Goal: Task Accomplishment & Management: Use online tool/utility

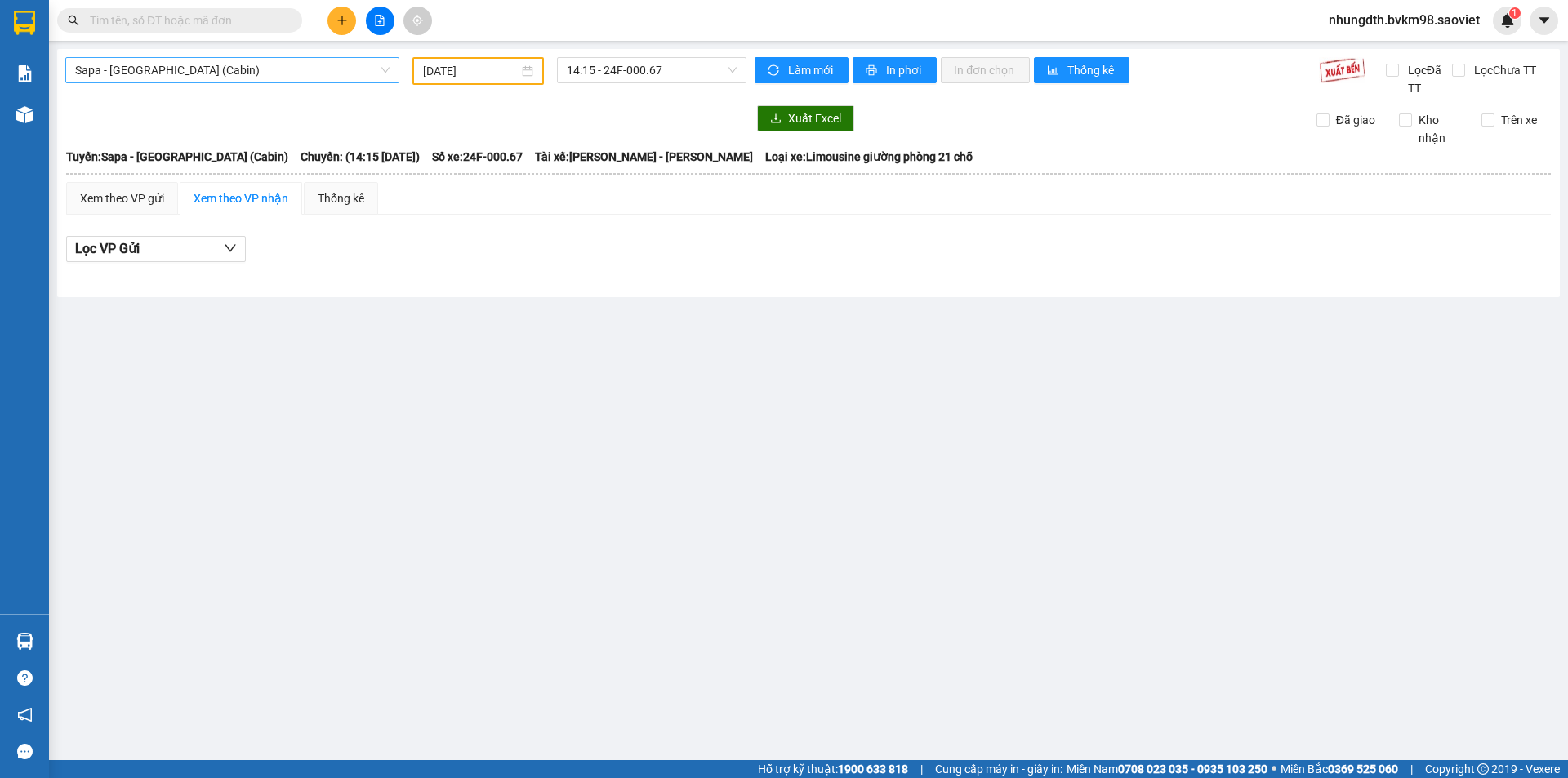
click at [122, 72] on span "Sapa - [GEOGRAPHIC_DATA] (Cabin)" at bounding box center [232, 71] width 314 height 25
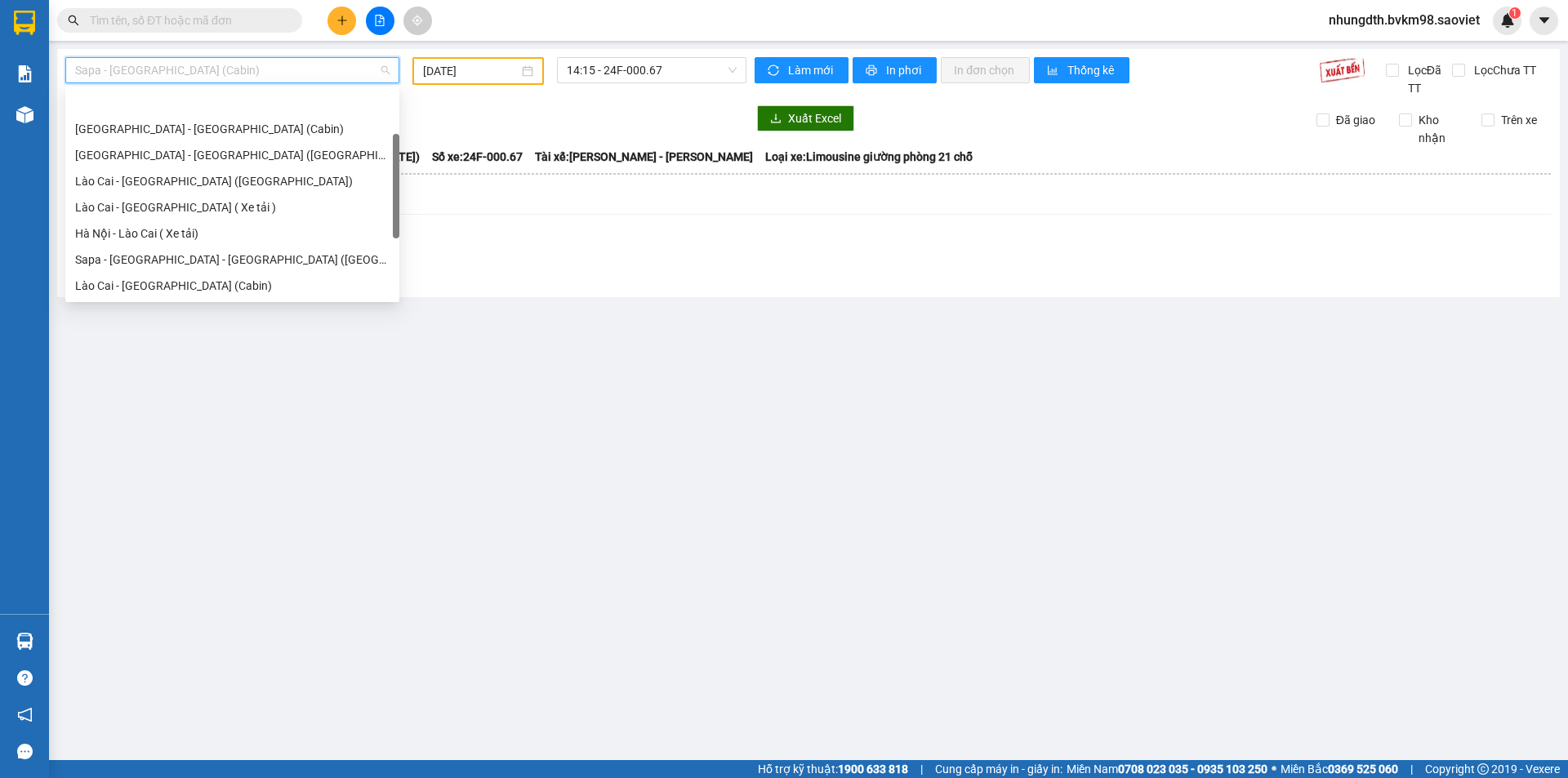
scroll to position [52, 0]
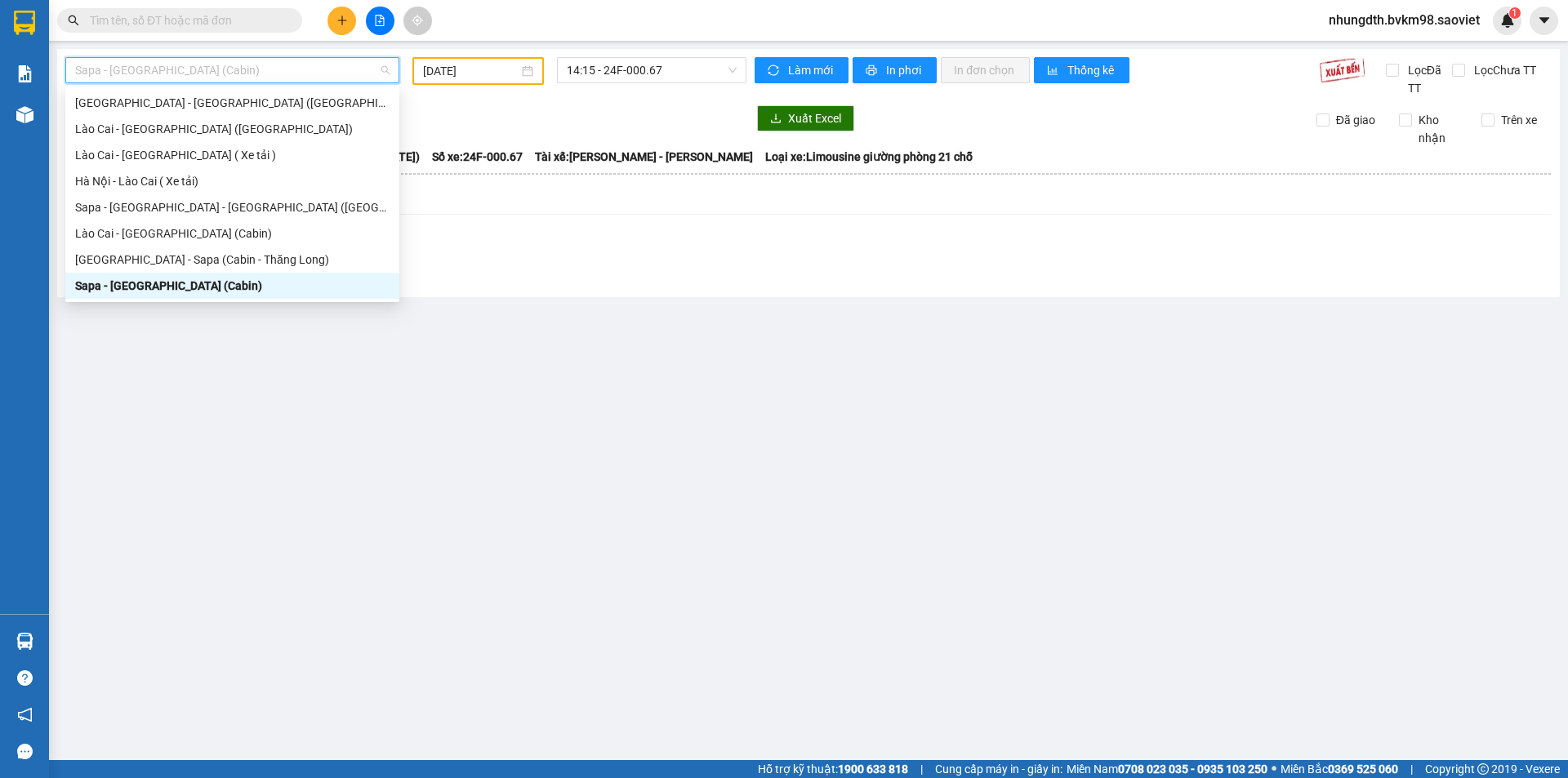
click at [463, 78] on input "[DATE]" at bounding box center [471, 71] width 95 height 18
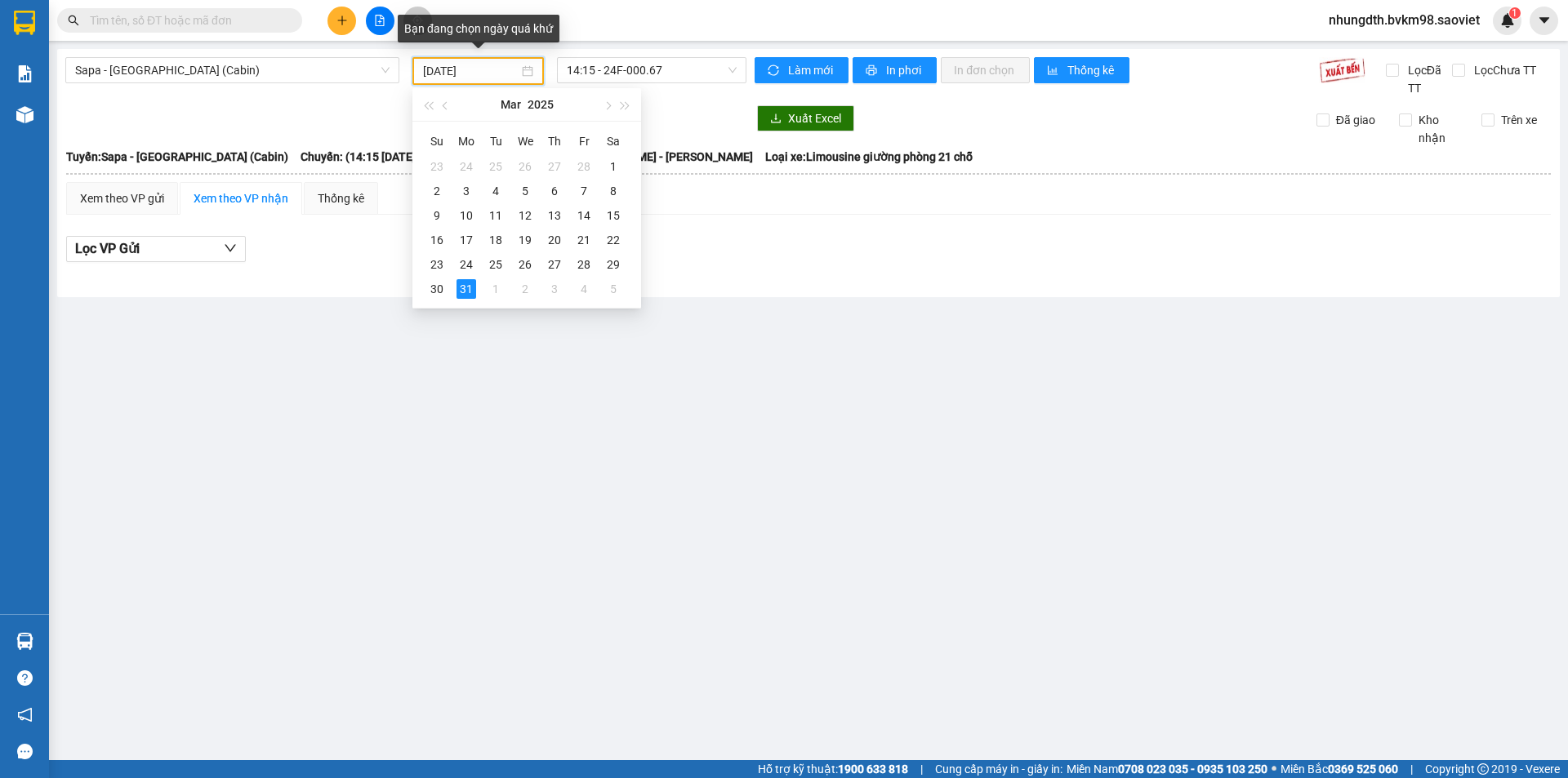
click at [449, 71] on input "[DATE]" at bounding box center [471, 71] width 95 height 18
click at [623, 72] on span "14:15 - 24F-000.67" at bounding box center [652, 71] width 170 height 25
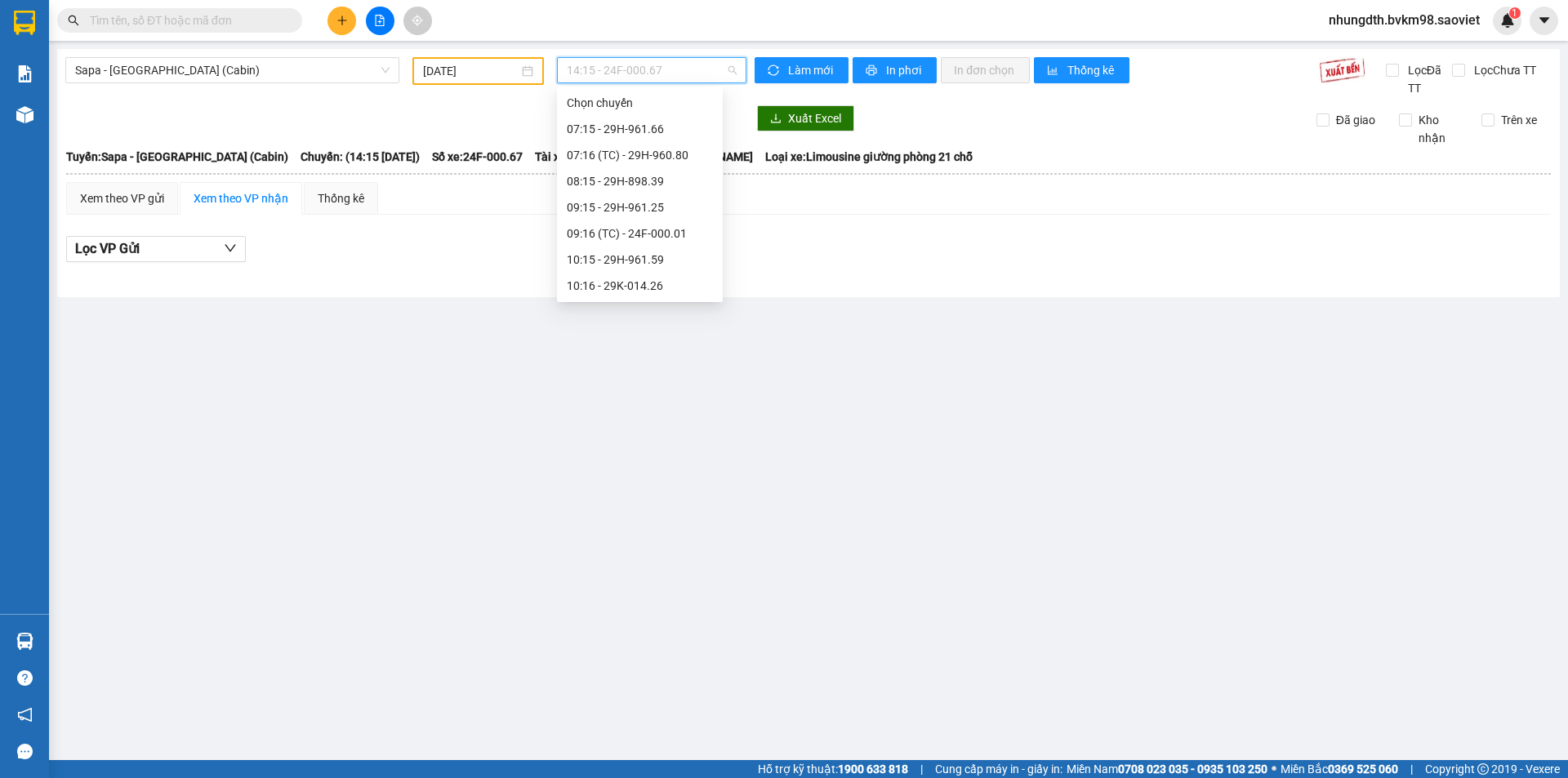
scroll to position [235, 0]
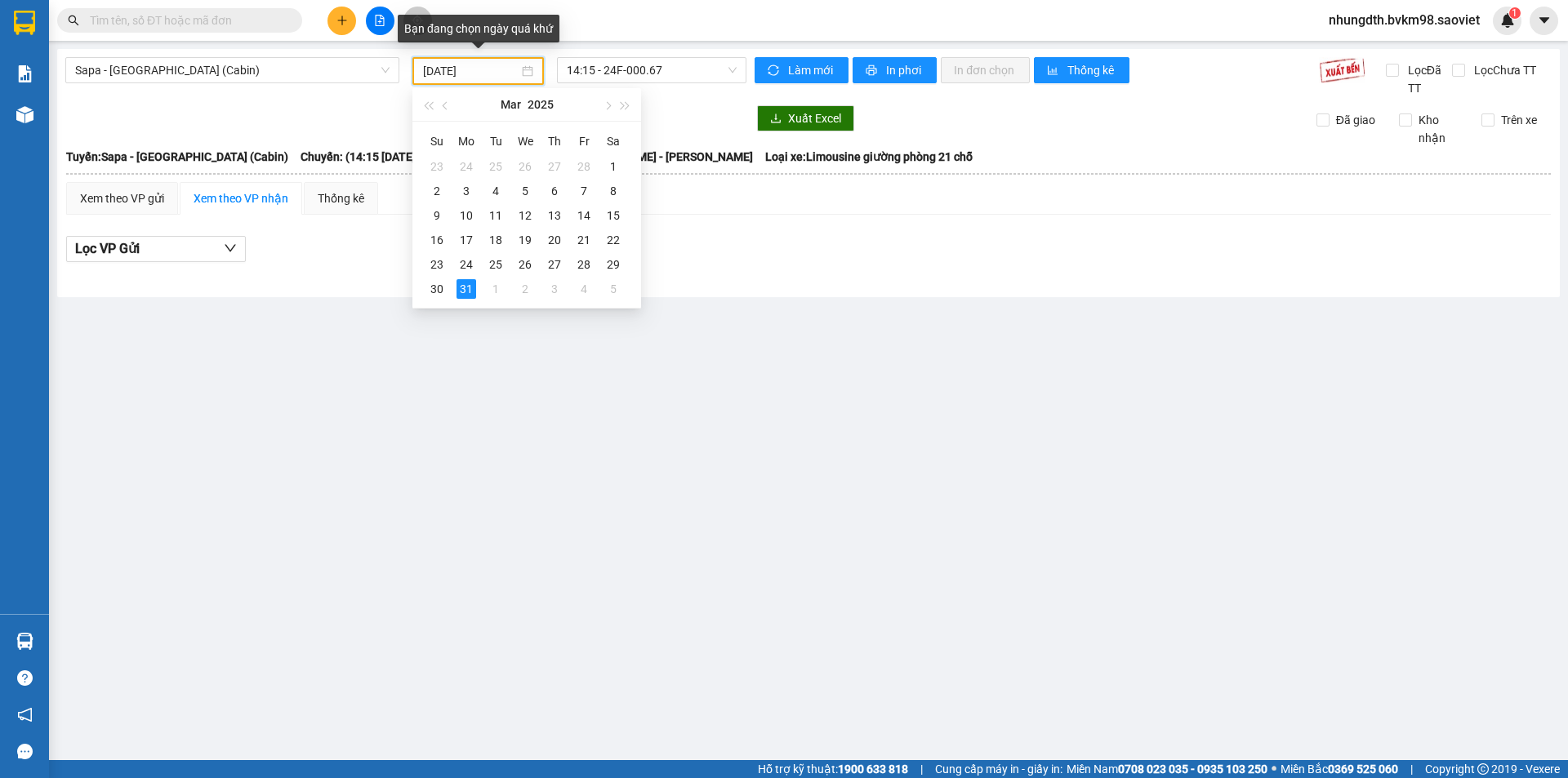
click at [455, 71] on input "[DATE]" at bounding box center [471, 71] width 95 height 18
click at [456, 71] on input "[DATE]" at bounding box center [471, 71] width 95 height 18
click at [604, 105] on span "button" at bounding box center [607, 106] width 8 height 8
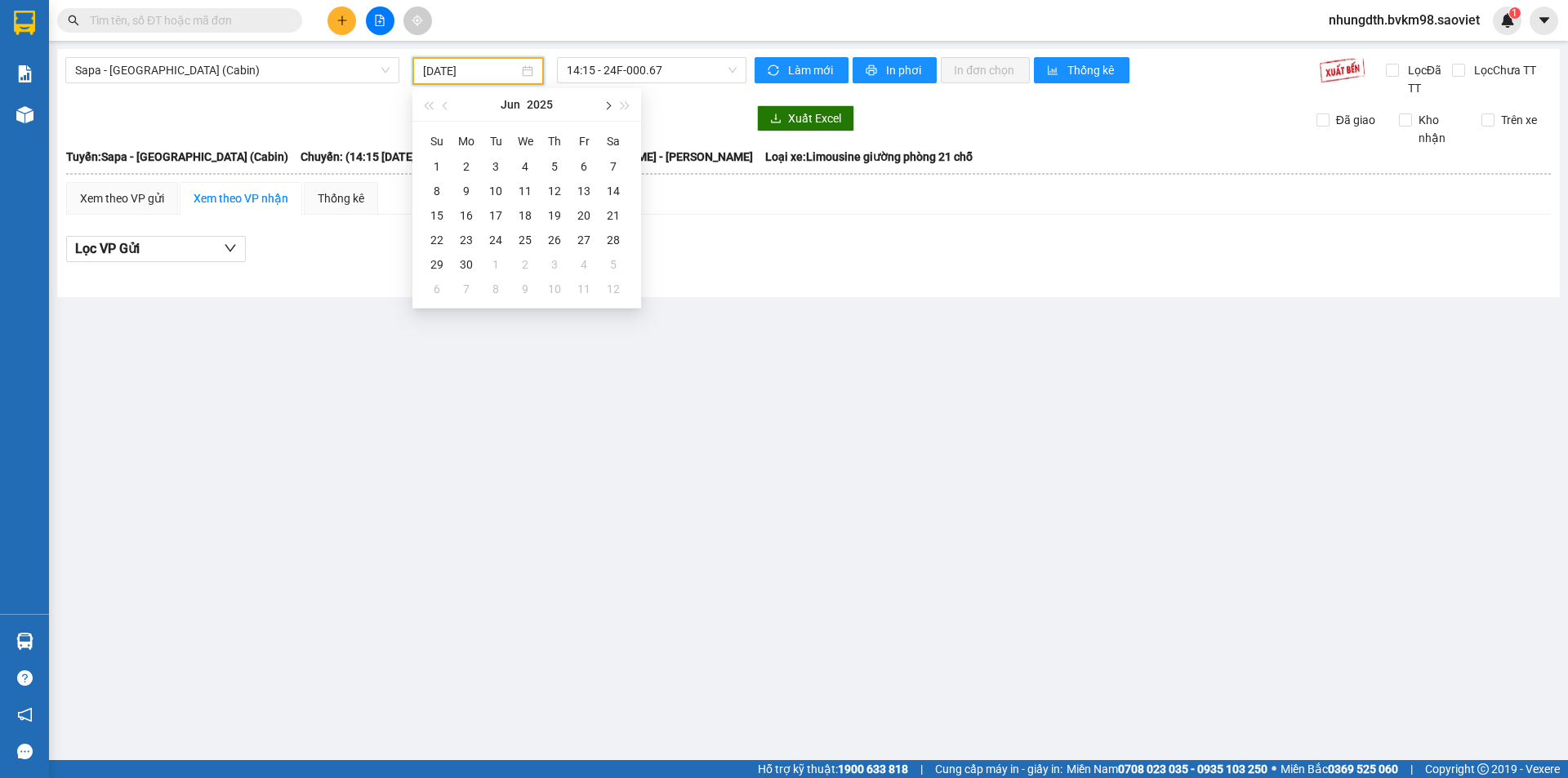
click at [604, 105] on span "button" at bounding box center [607, 106] width 8 height 8
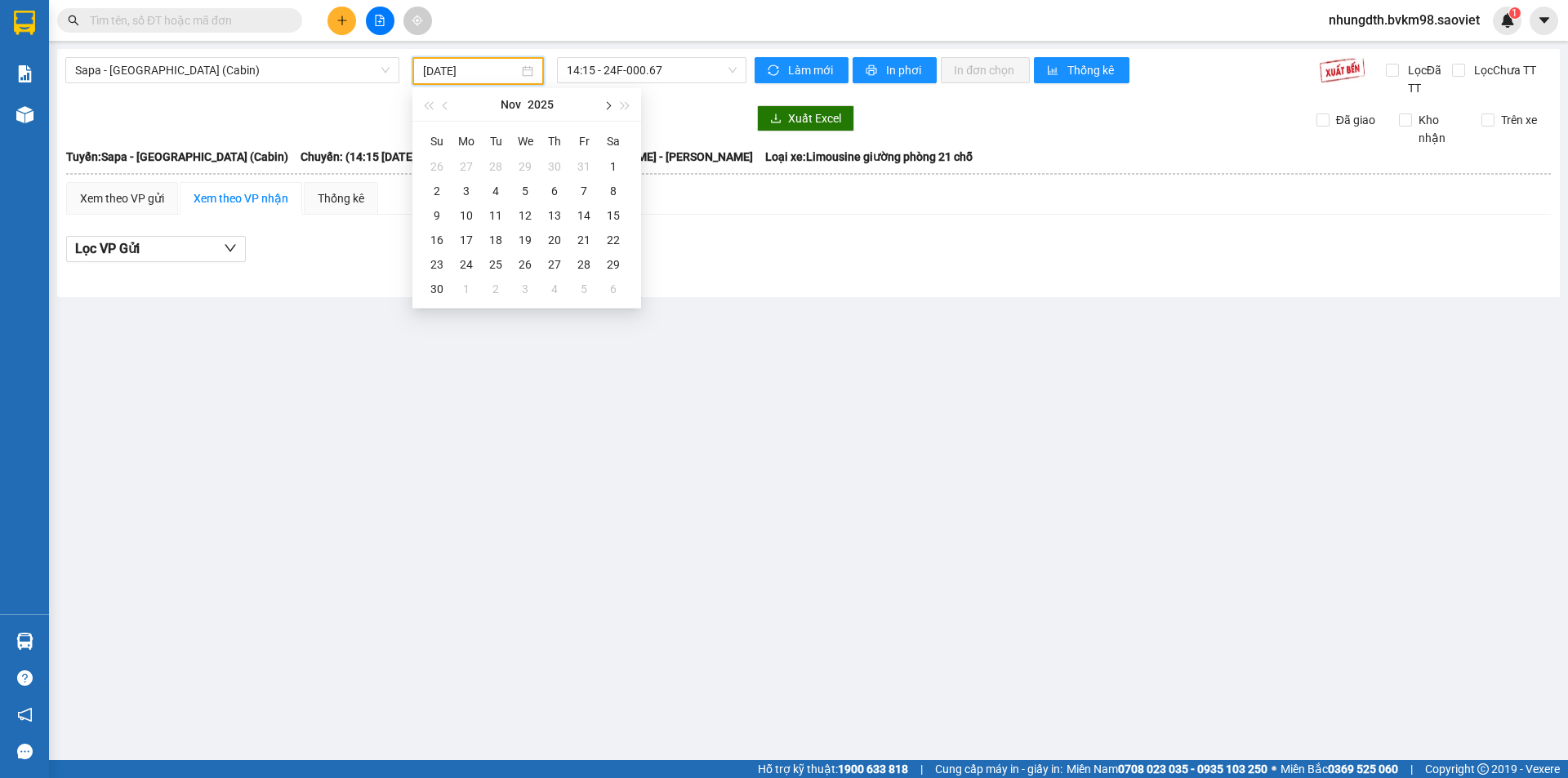
click at [604, 105] on span "button" at bounding box center [607, 106] width 8 height 8
click at [625, 108] on span "button" at bounding box center [625, 106] width 8 height 8
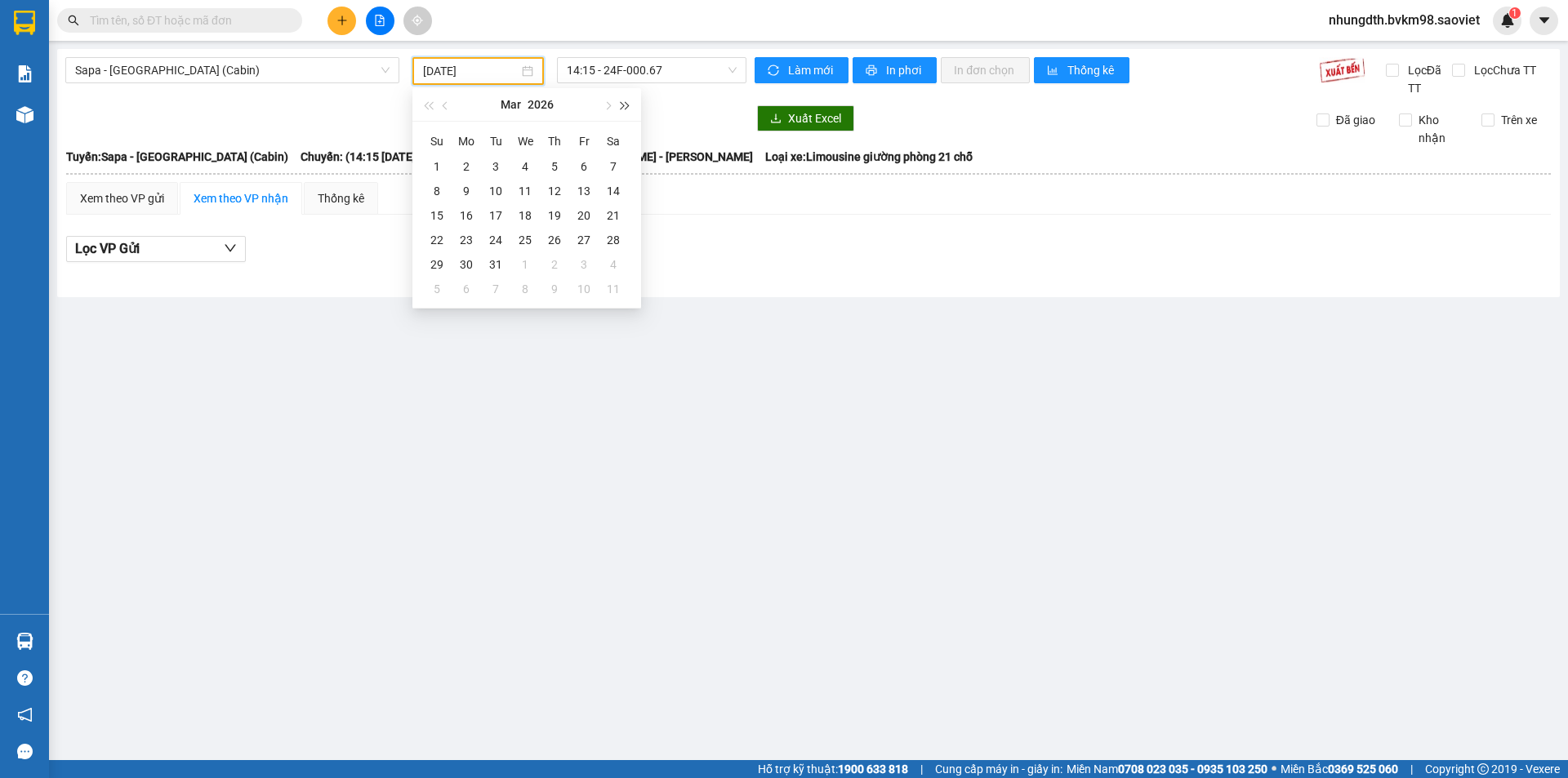
click at [625, 108] on span "button" at bounding box center [625, 106] width 8 height 8
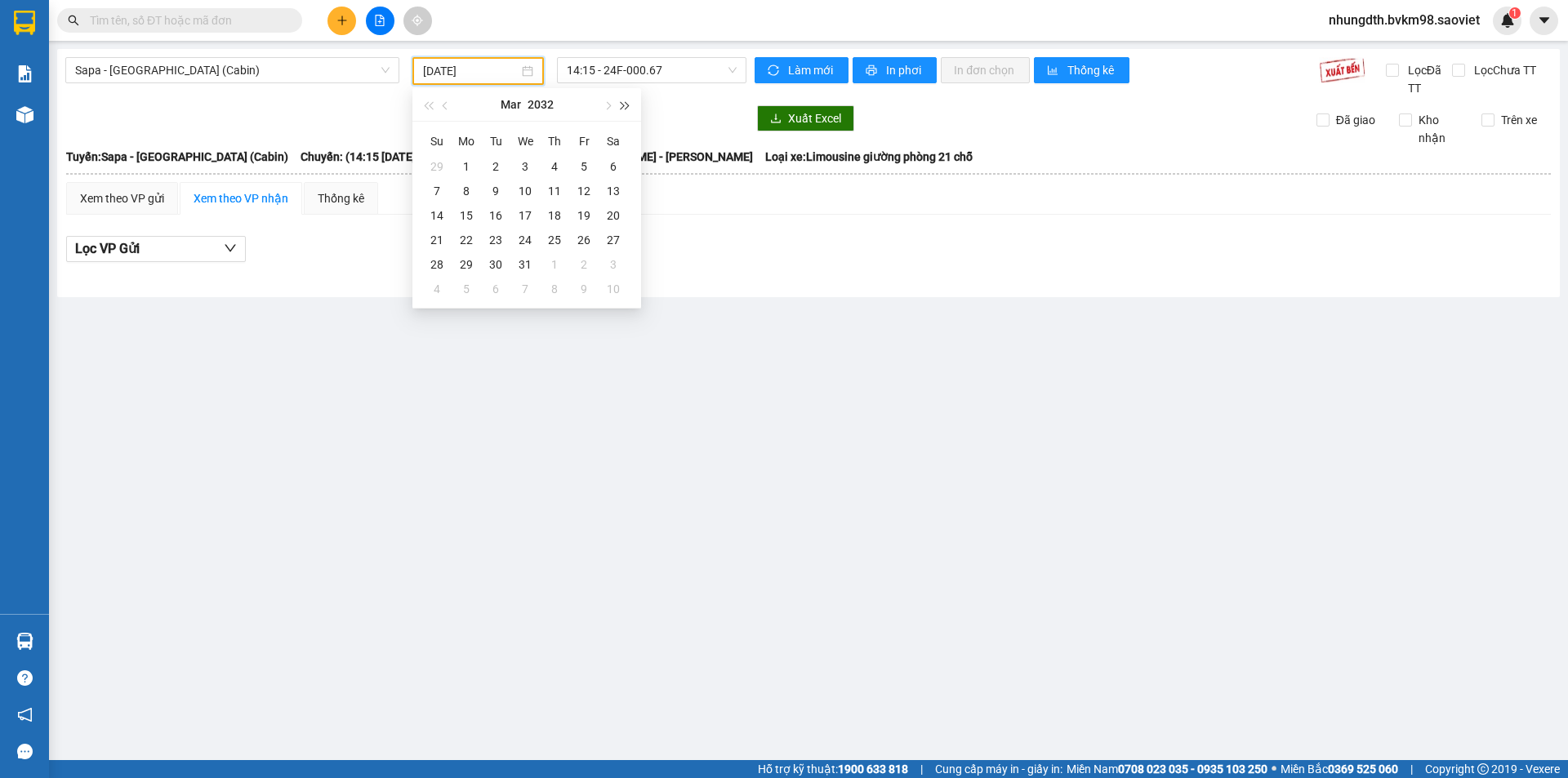
click at [625, 108] on span "button" at bounding box center [625, 106] width 8 height 8
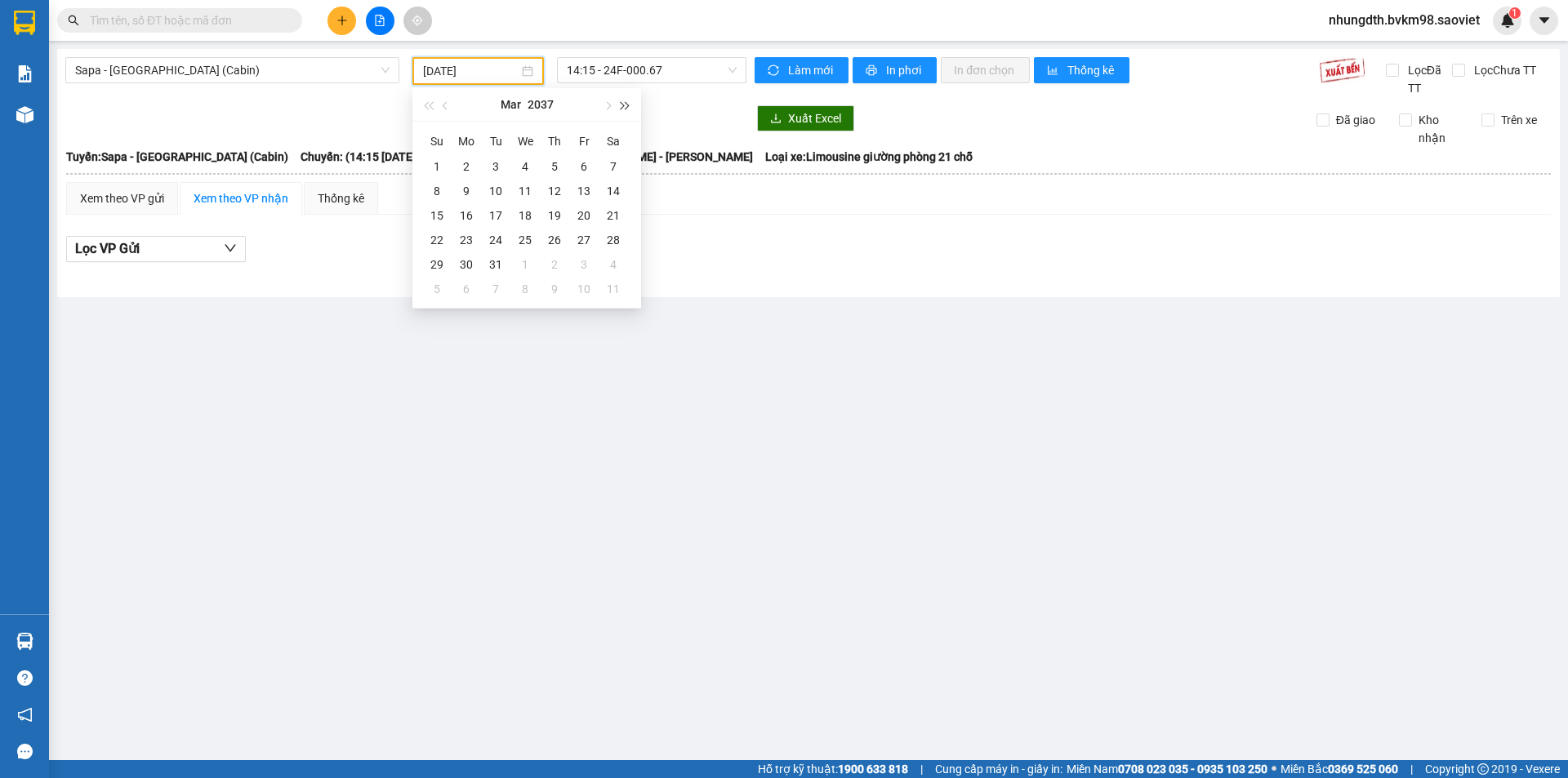
click at [625, 108] on span "button" at bounding box center [625, 106] width 8 height 8
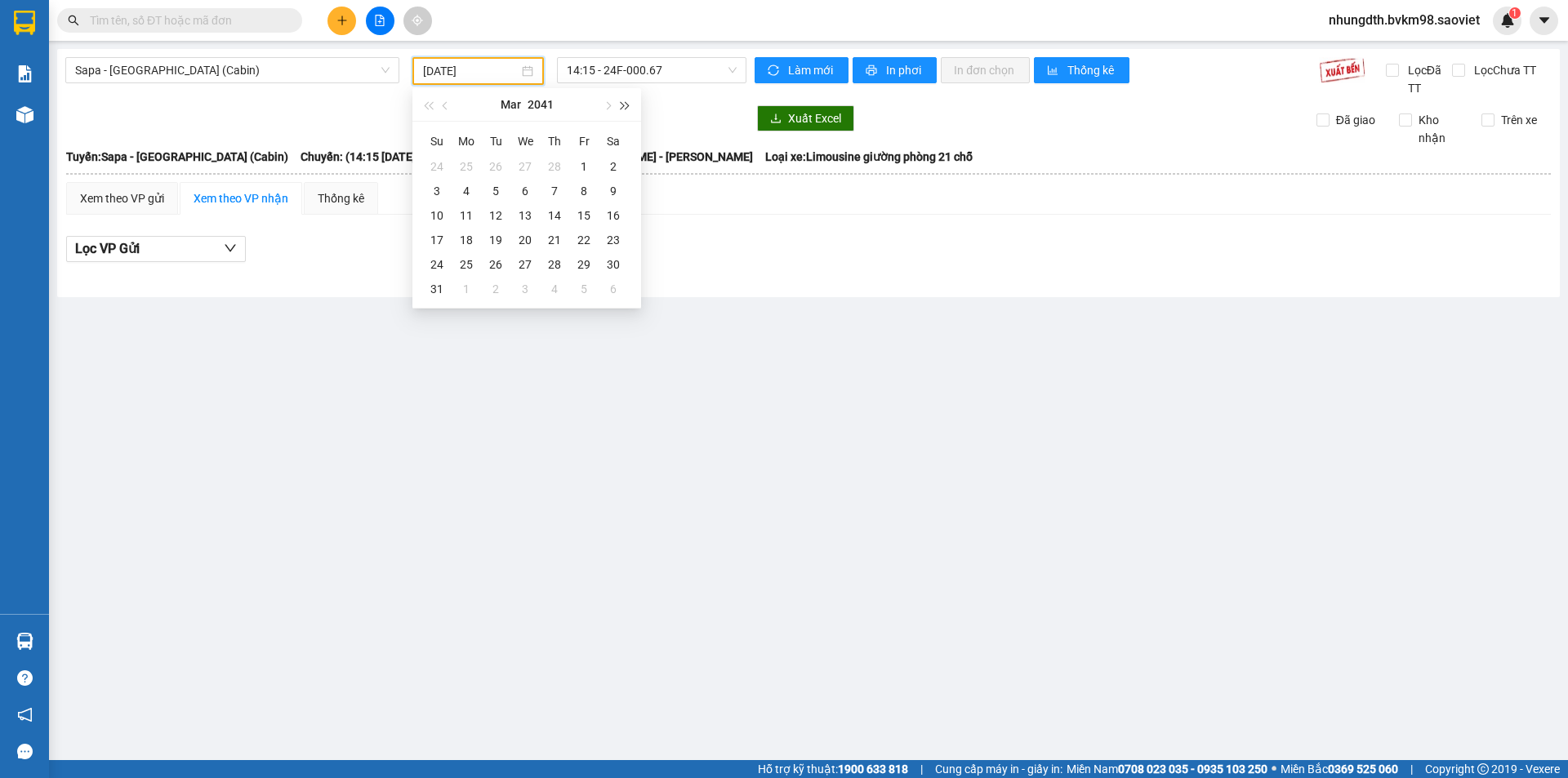
click at [625, 108] on span "button" at bounding box center [625, 106] width 8 height 8
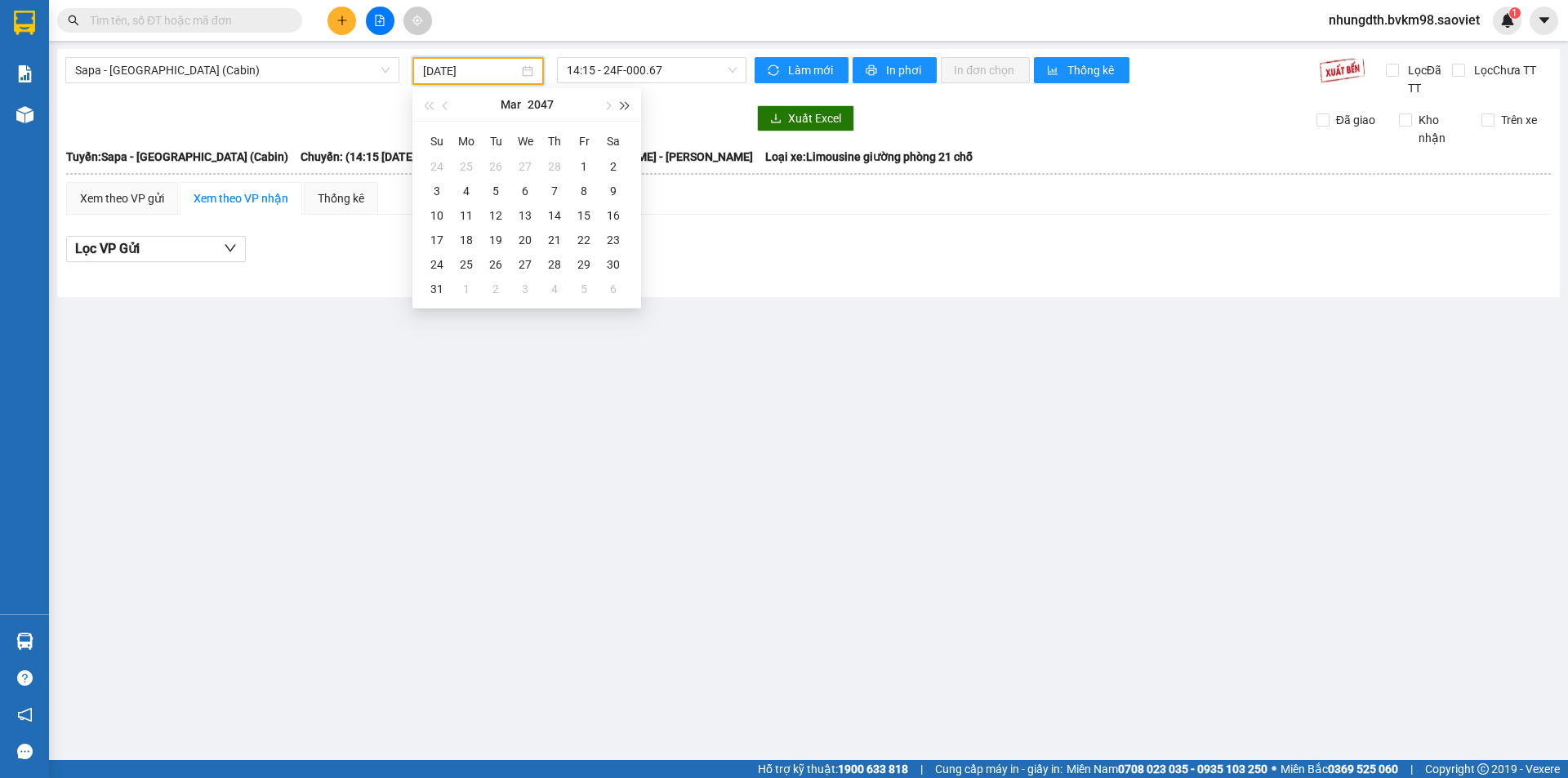
click at [625, 108] on span "button" at bounding box center [625, 106] width 8 height 8
click at [439, 103] on button "button" at bounding box center [446, 104] width 18 height 33
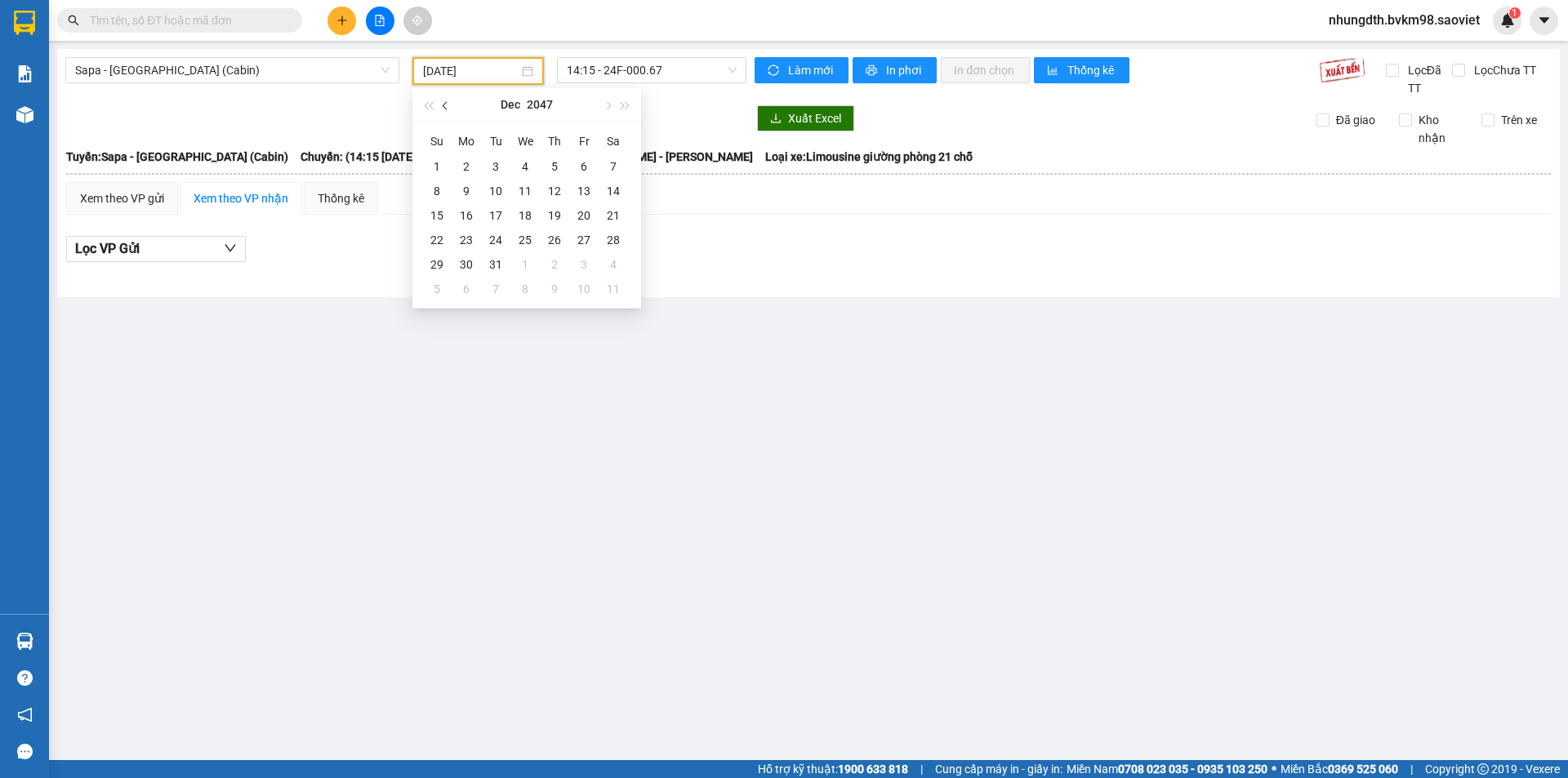
click at [439, 103] on button "button" at bounding box center [446, 104] width 18 height 33
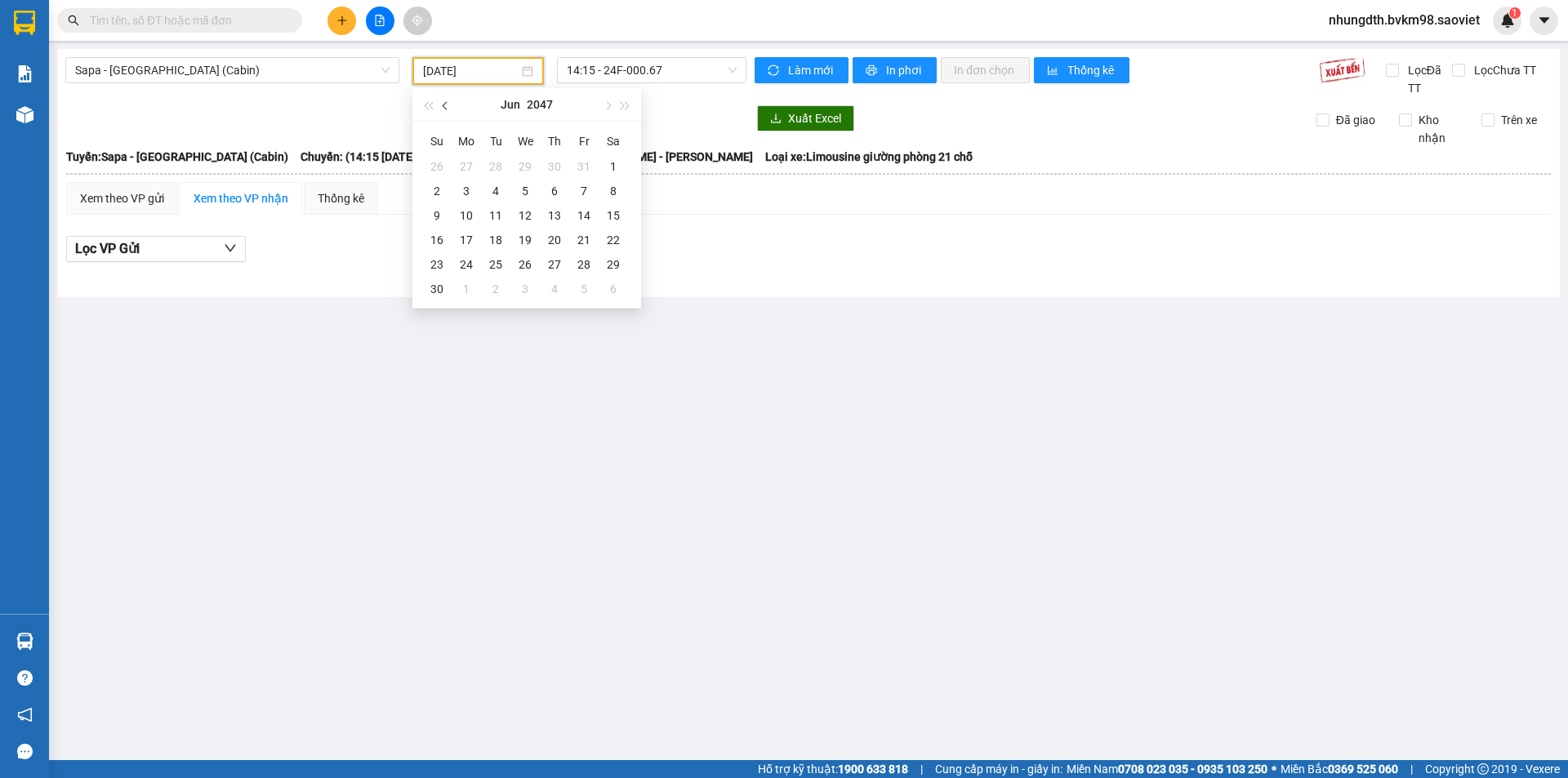
click at [439, 103] on button "button" at bounding box center [446, 104] width 18 height 33
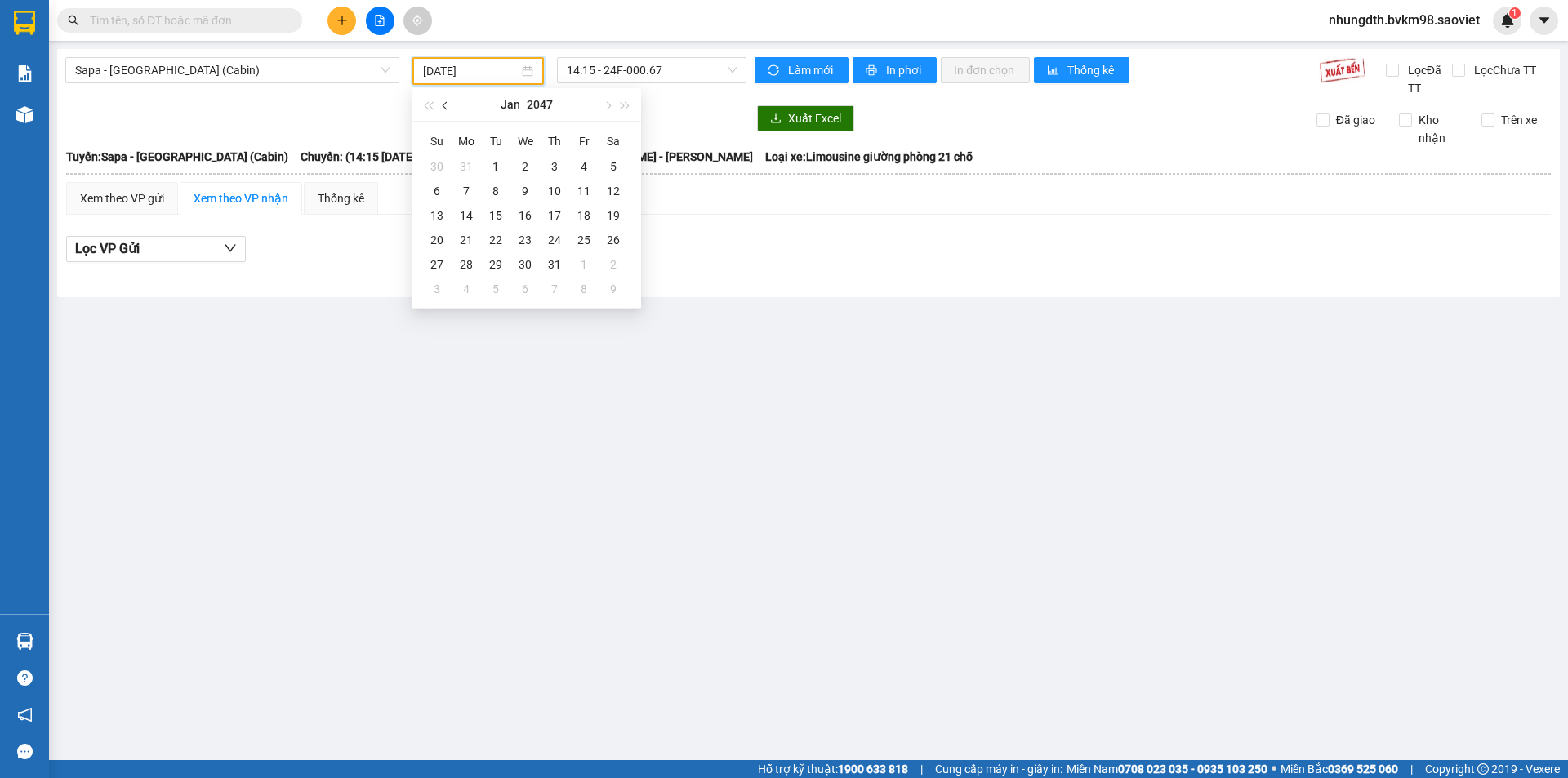
click at [439, 103] on button "button" at bounding box center [446, 104] width 18 height 33
click at [437, 103] on button "button" at bounding box center [446, 104] width 18 height 33
click at [429, 108] on button "button" at bounding box center [427, 104] width 18 height 33
click at [429, 108] on span "button" at bounding box center [427, 106] width 8 height 8
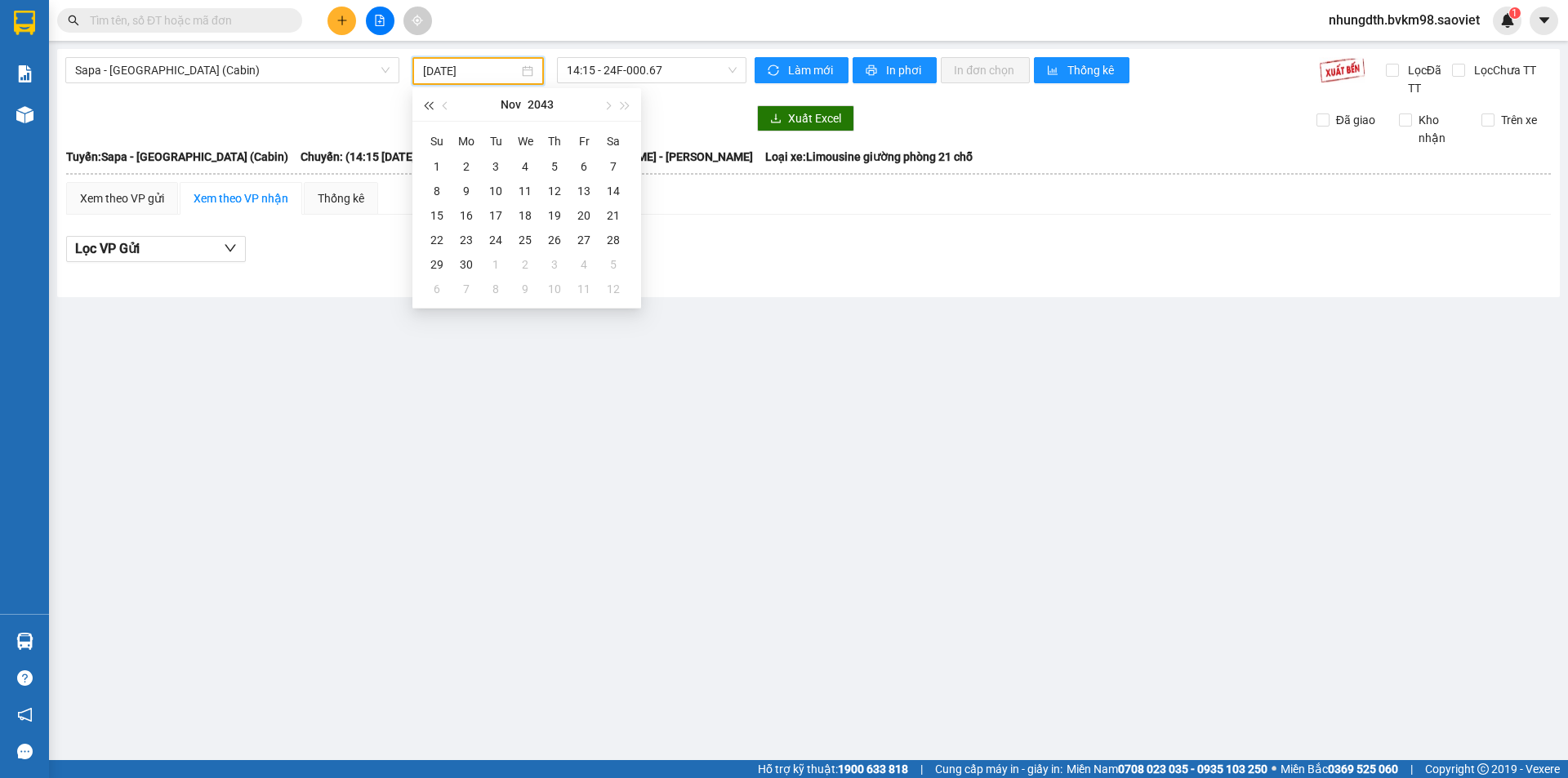
click at [429, 108] on span "button" at bounding box center [427, 106] width 8 height 8
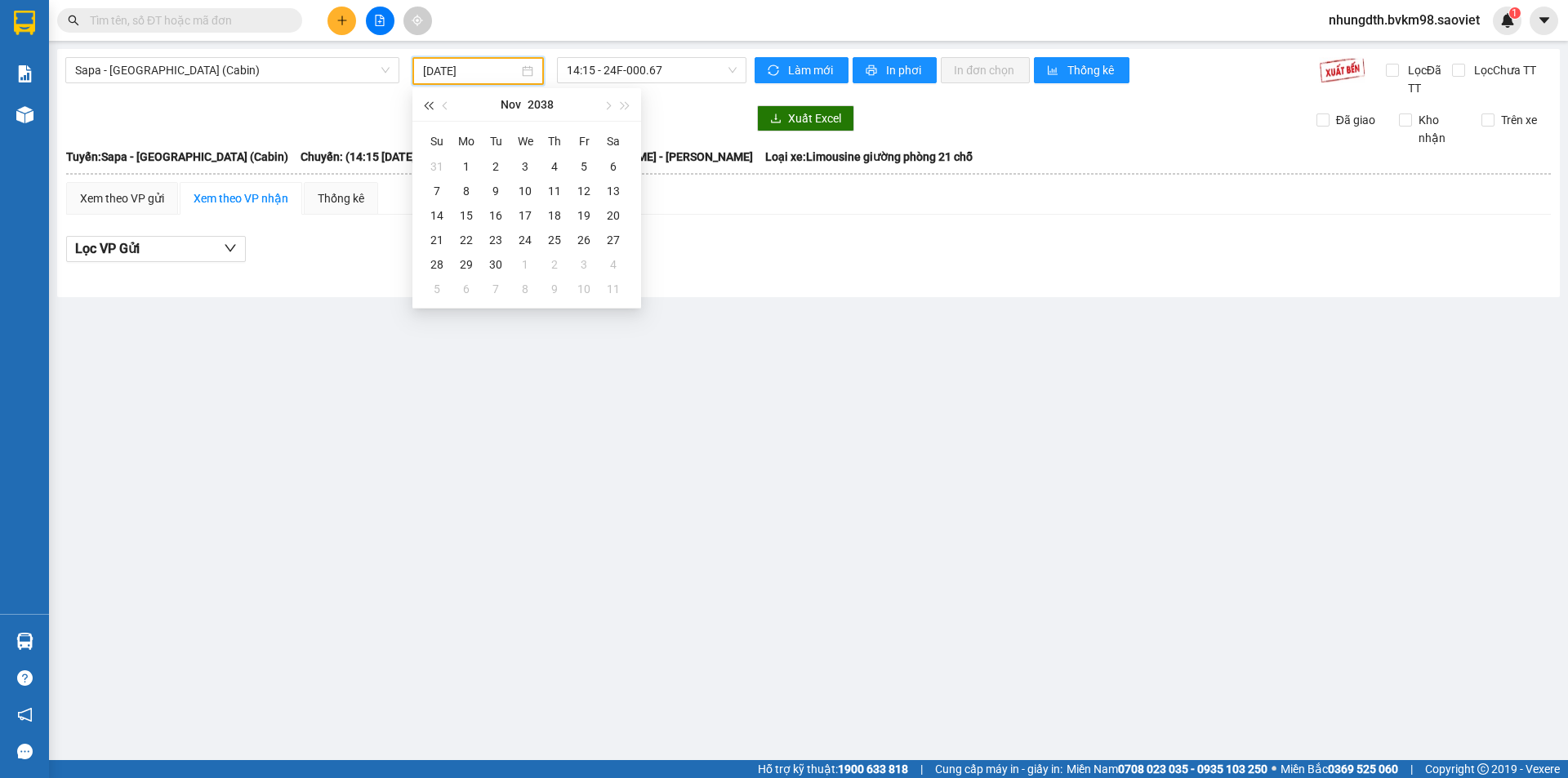
click at [429, 108] on span "button" at bounding box center [427, 106] width 8 height 8
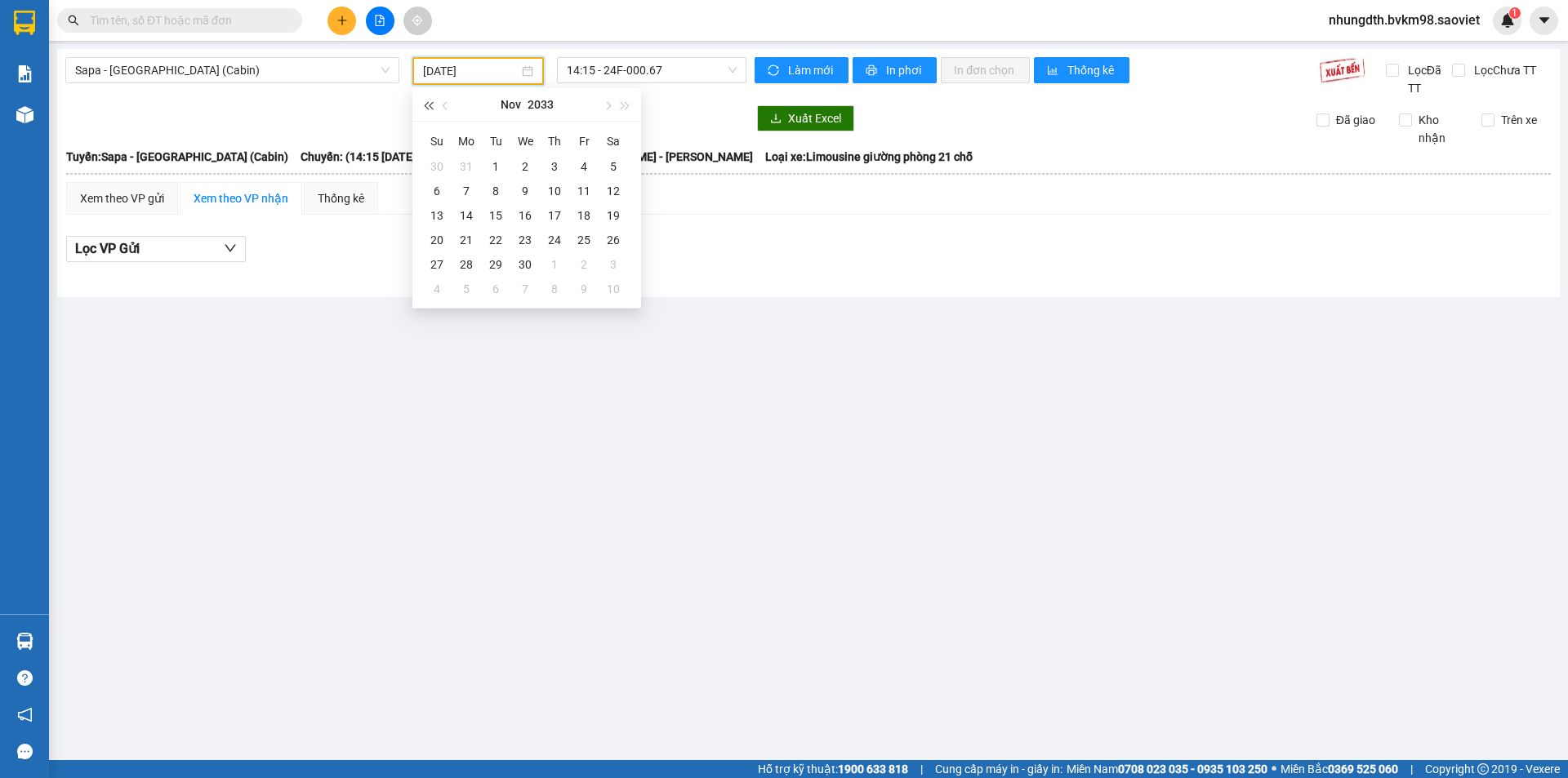
click at [429, 108] on span "button" at bounding box center [427, 106] width 8 height 8
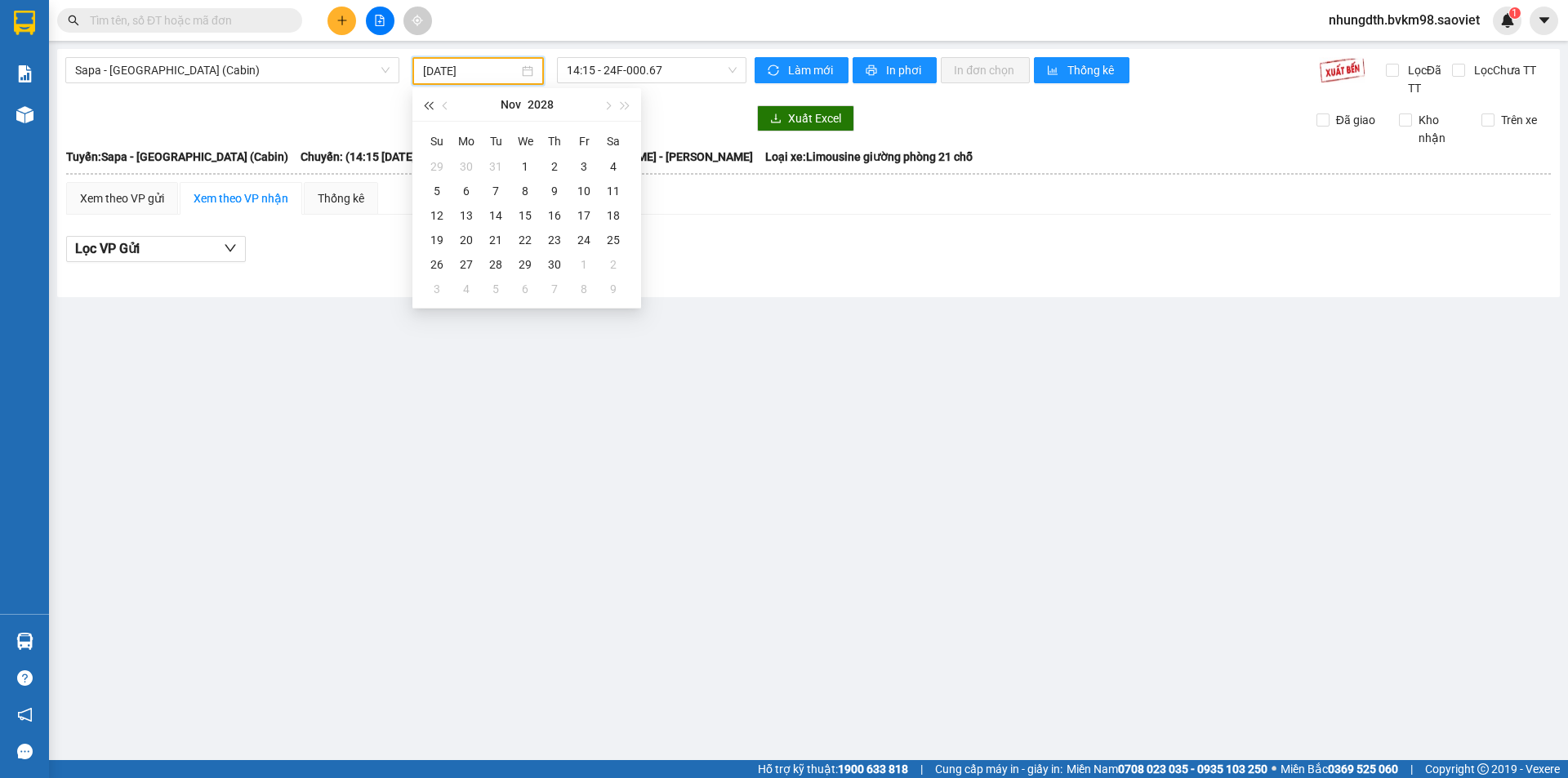
click at [429, 108] on span "button" at bounding box center [427, 106] width 8 height 8
click at [441, 108] on button "button" at bounding box center [446, 104] width 18 height 33
drag, startPoint x: 606, startPoint y: 103, endPoint x: 598, endPoint y: 100, distance: 8.5
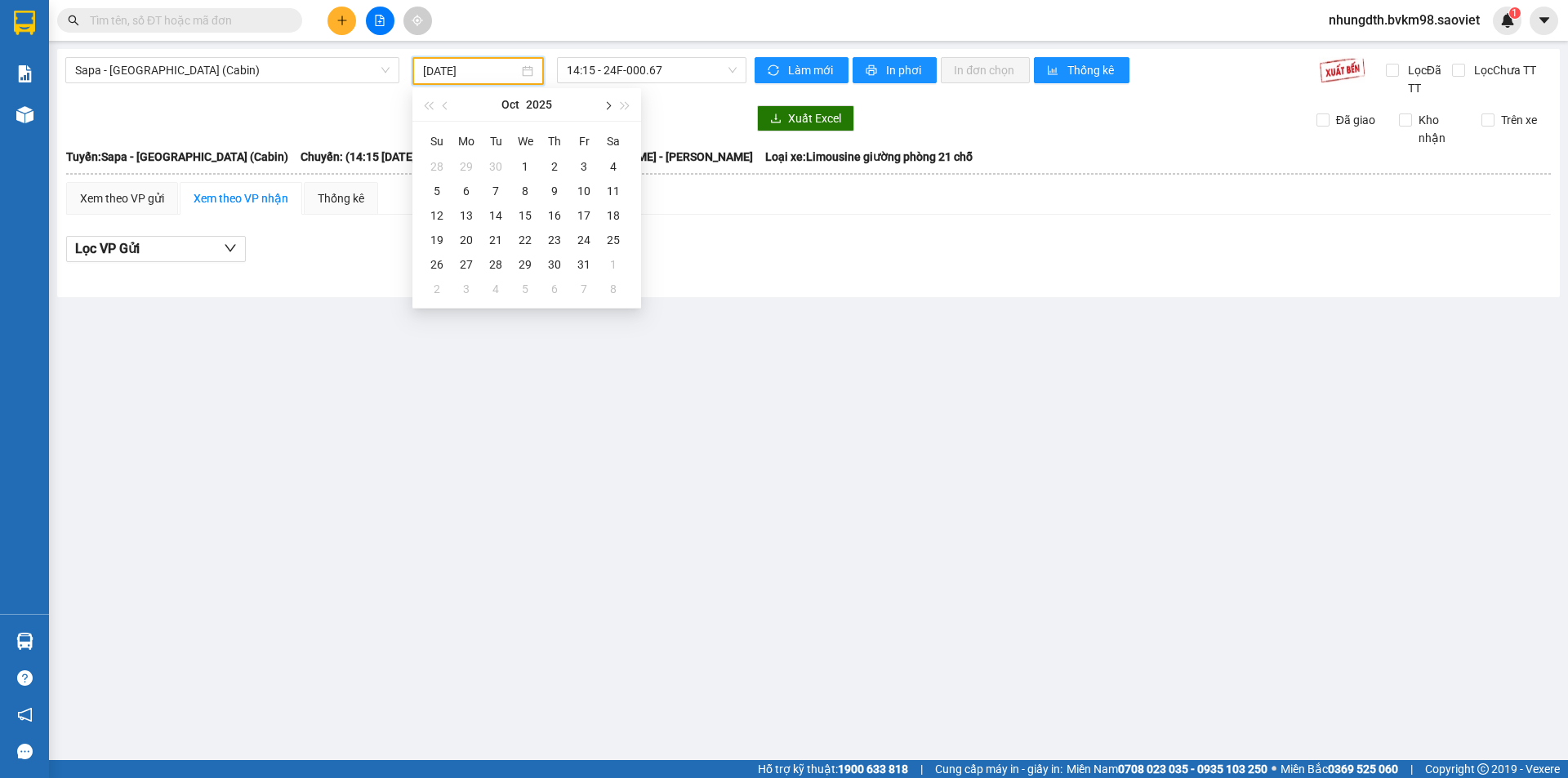
click at [601, 102] on button "button" at bounding box center [607, 104] width 18 height 33
click at [449, 71] on input "[DATE]" at bounding box center [471, 71] width 95 height 18
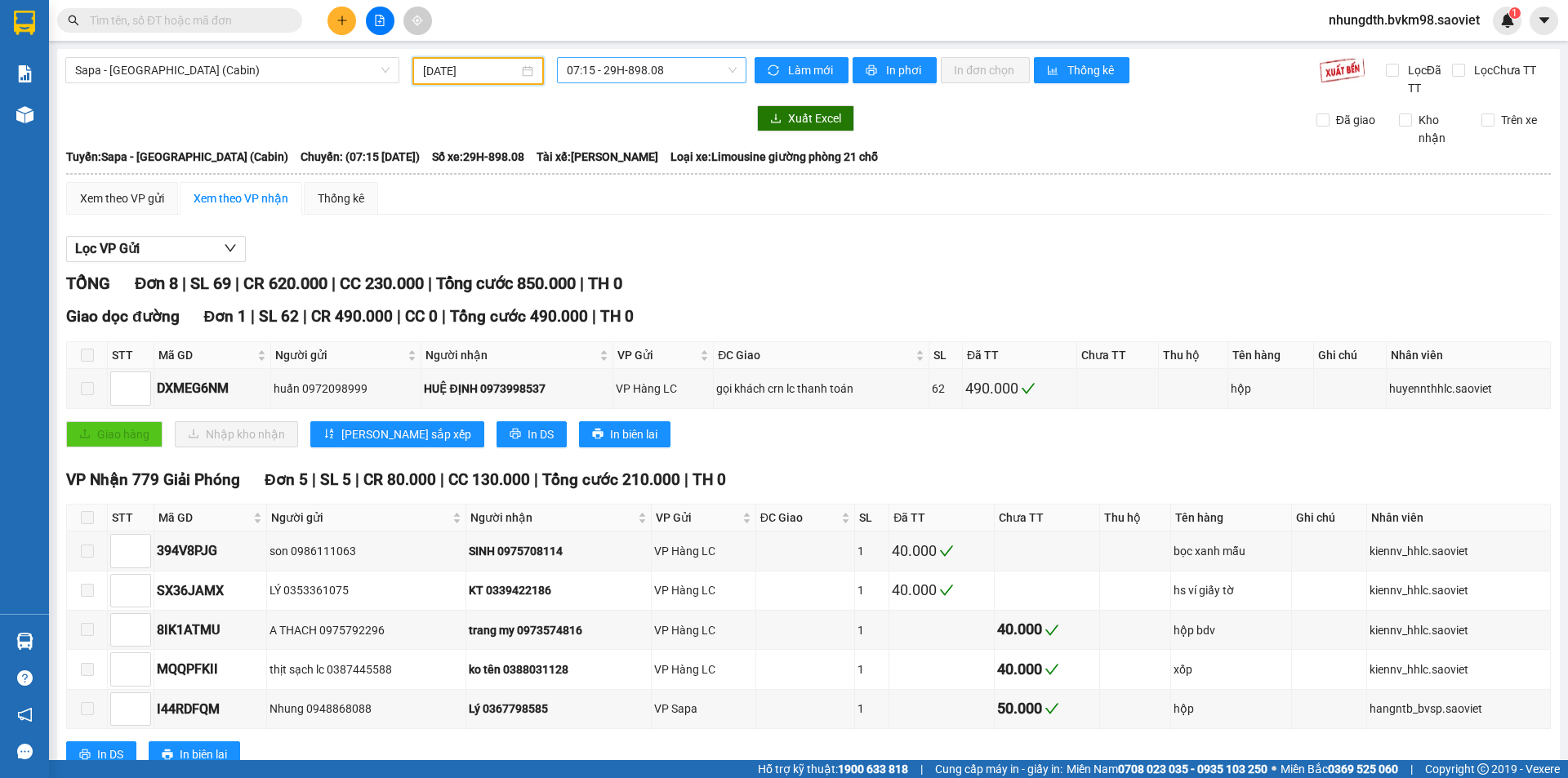
click at [616, 67] on span "07:15 - 29H-898.08" at bounding box center [652, 71] width 170 height 25
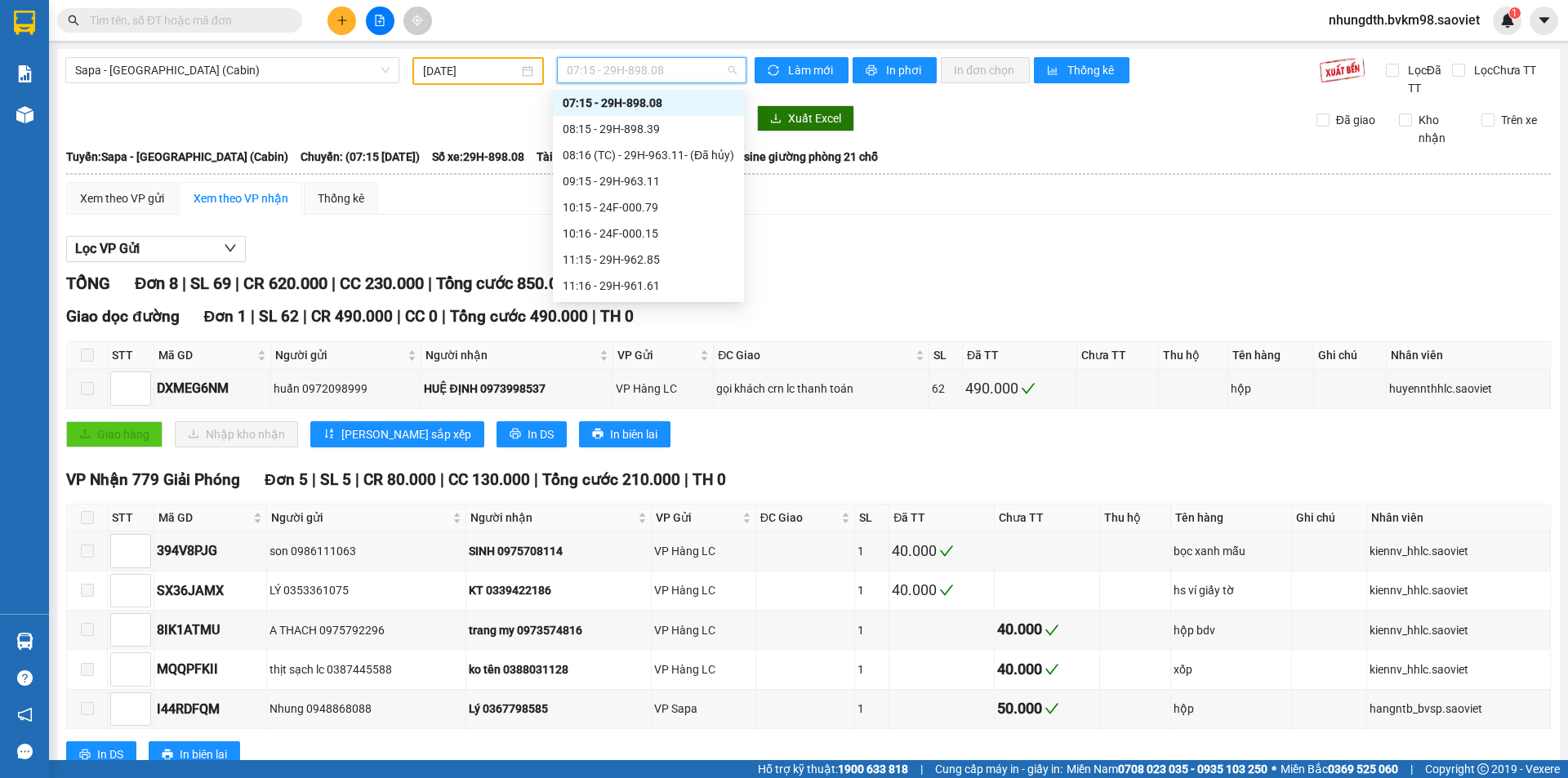
click at [511, 68] on input "[DATE]" at bounding box center [471, 71] width 95 height 18
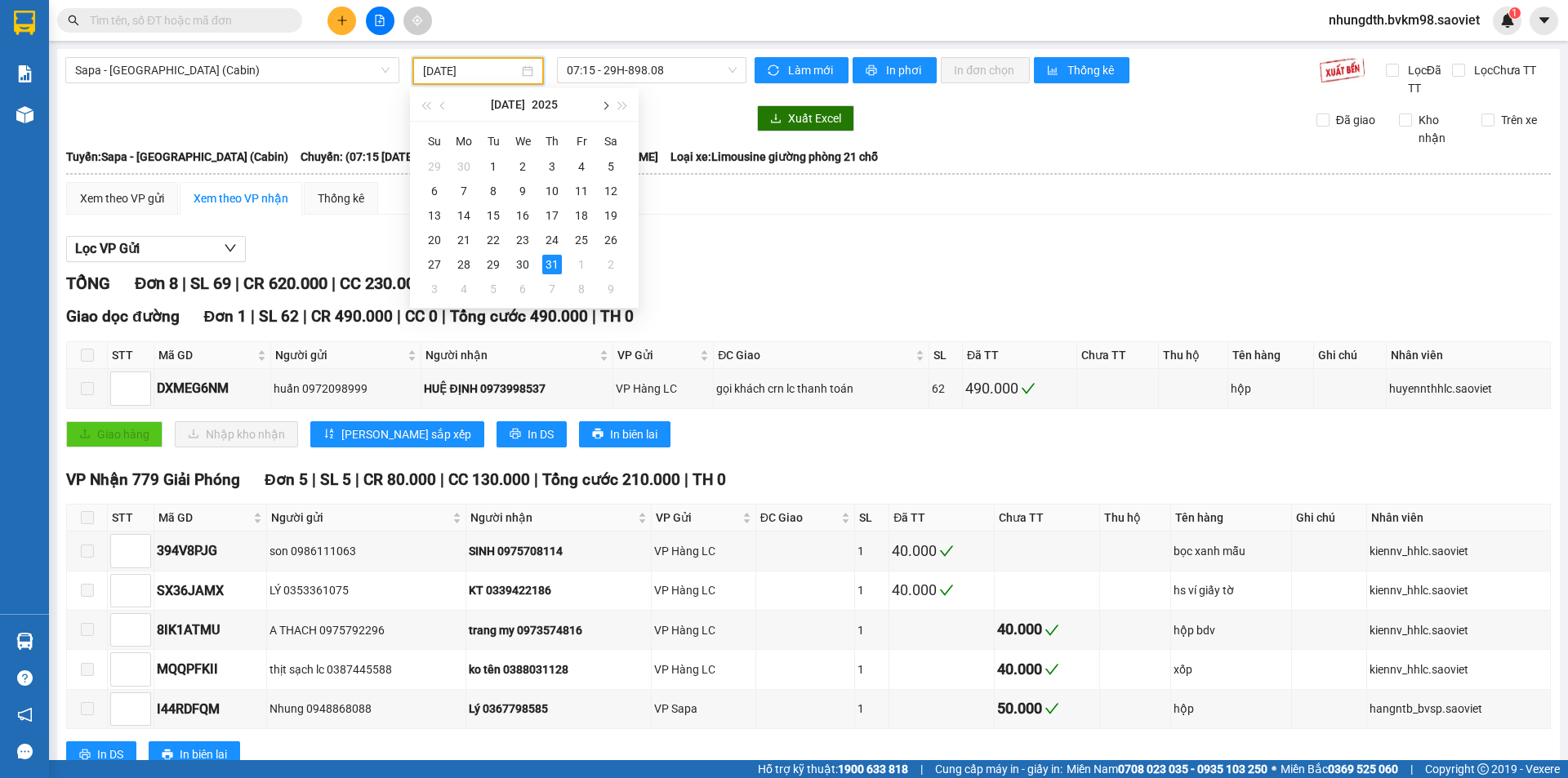
click at [602, 109] on button "button" at bounding box center [604, 104] width 18 height 33
click at [499, 216] on div "12" at bounding box center [494, 215] width 19 height 19
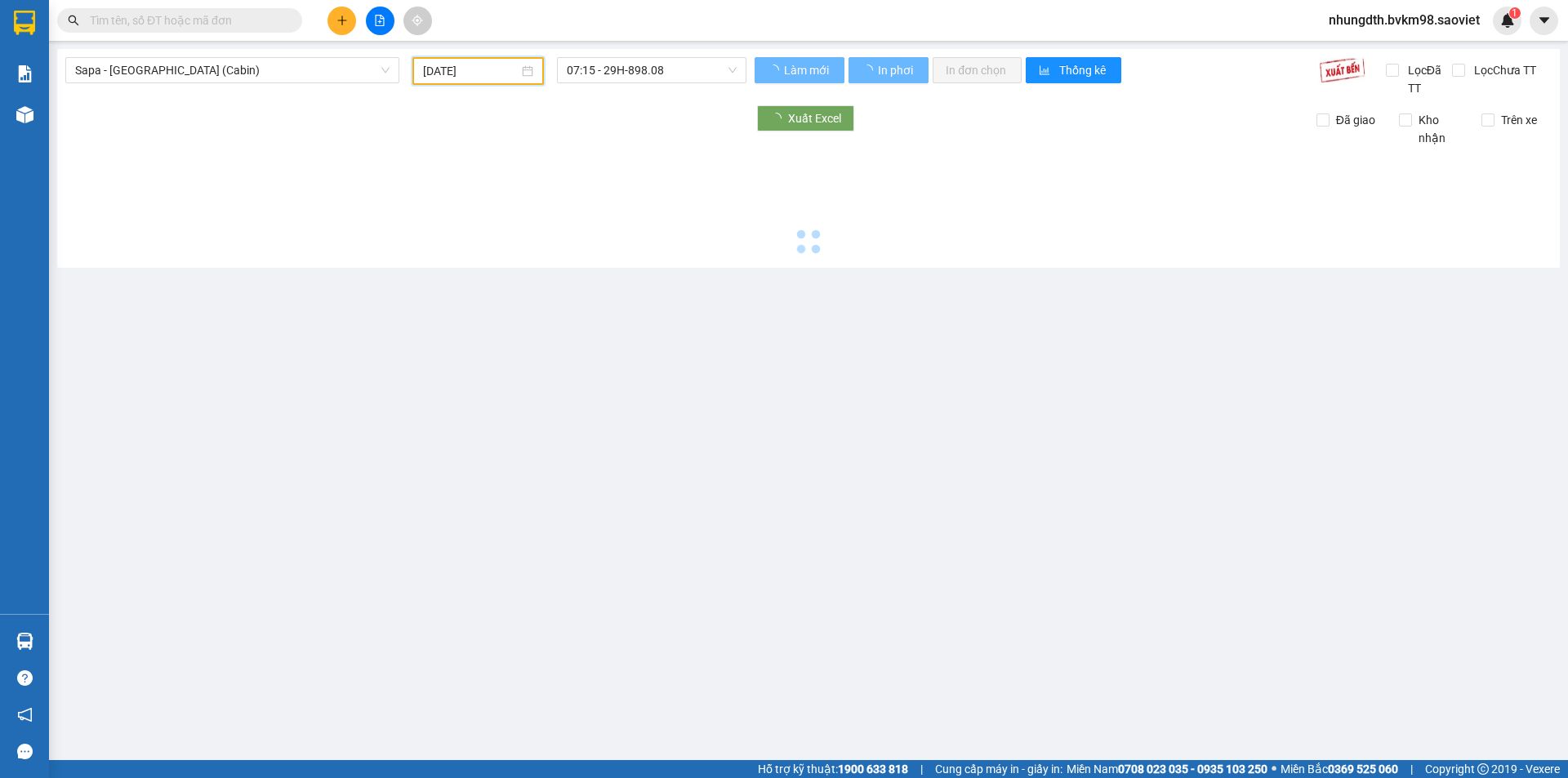
type input "[DATE]"
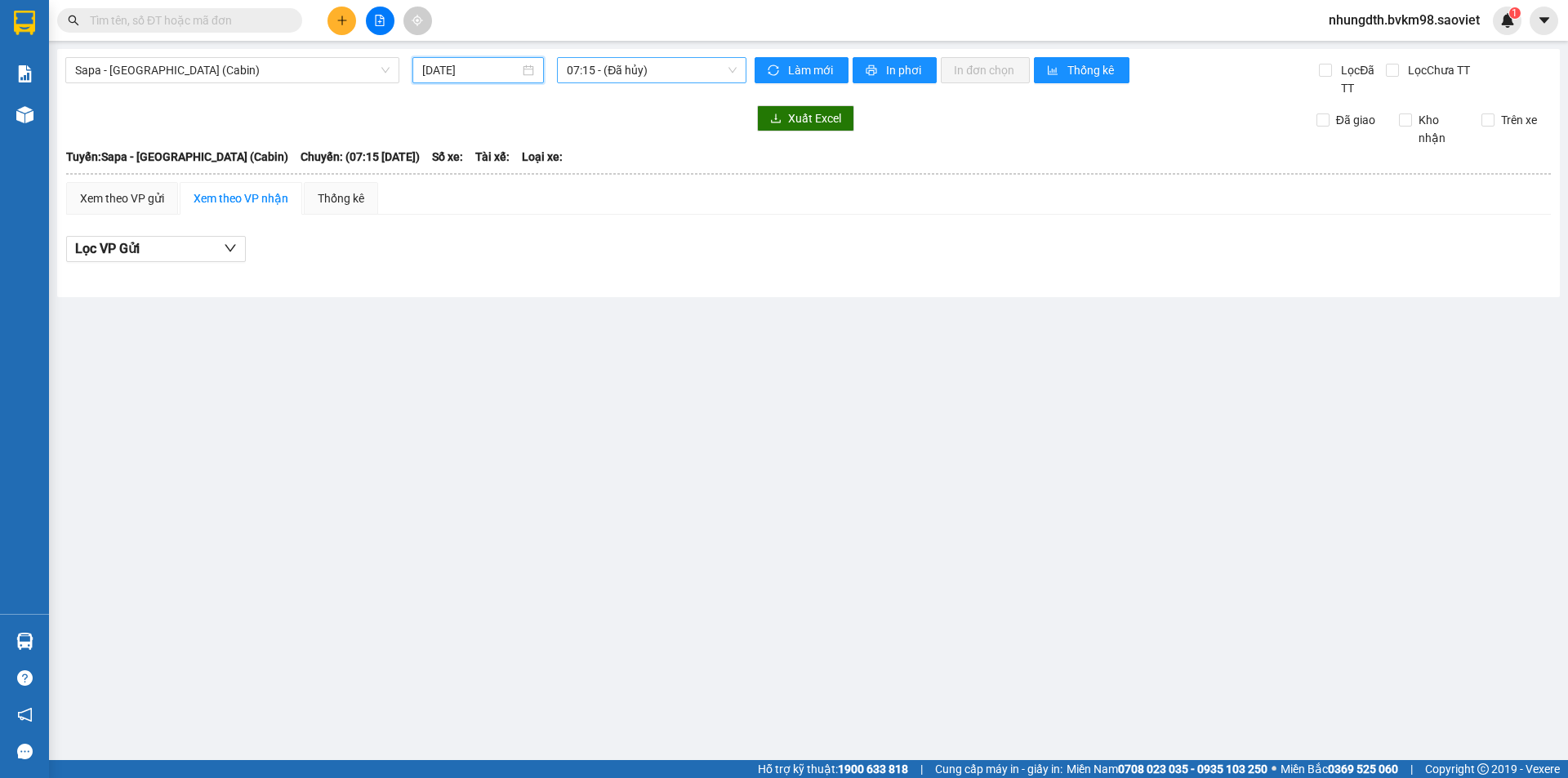
click at [614, 71] on span "07:15 - (Đã hủy)" at bounding box center [652, 71] width 170 height 25
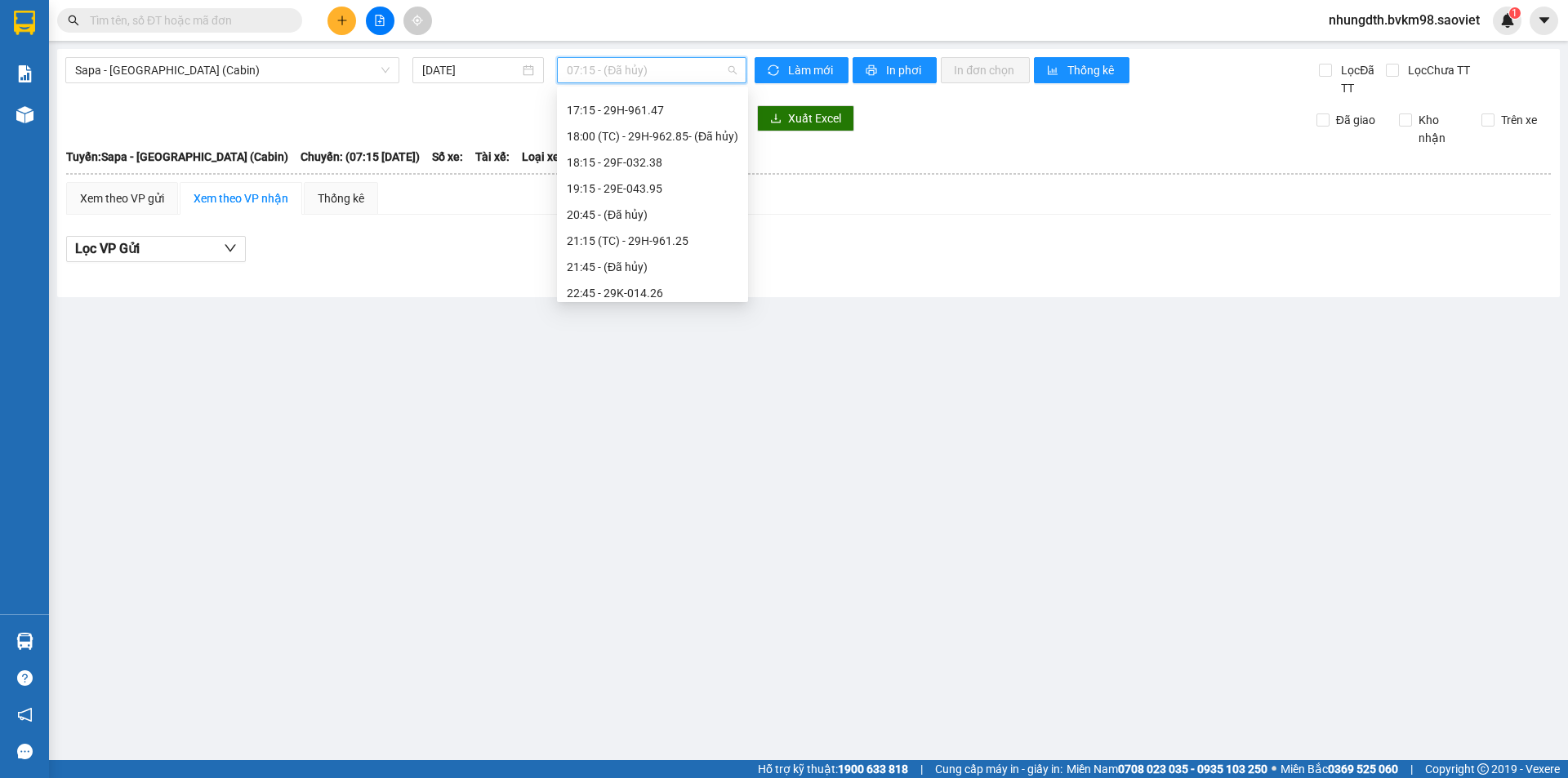
scroll to position [517, 0]
click at [677, 166] on div "18:15 - 29F-032.38" at bounding box center [652, 162] width 171 height 18
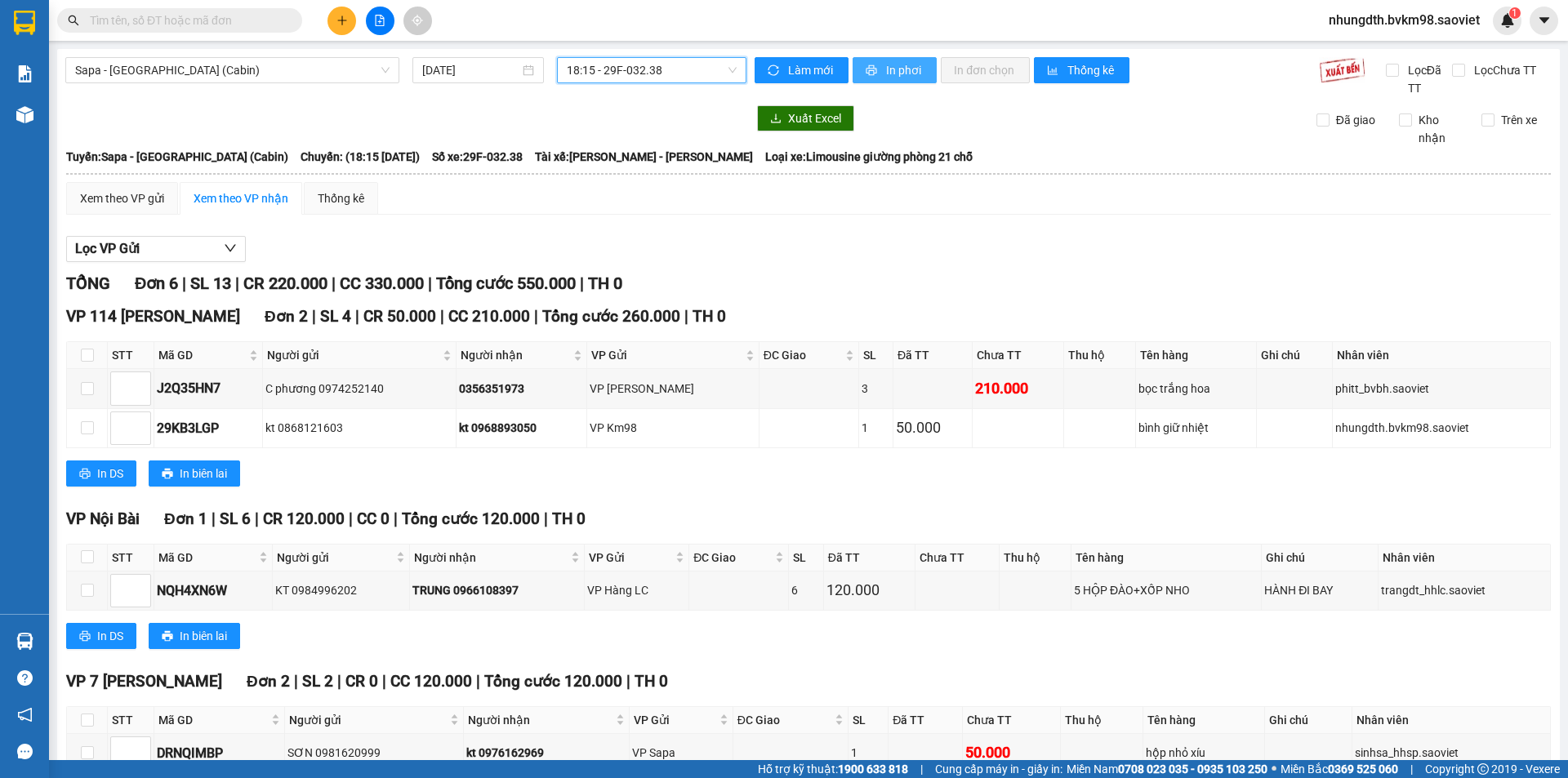
click at [891, 75] on span "In phơi" at bounding box center [904, 70] width 38 height 18
